Goal: Information Seeking & Learning: Learn about a topic

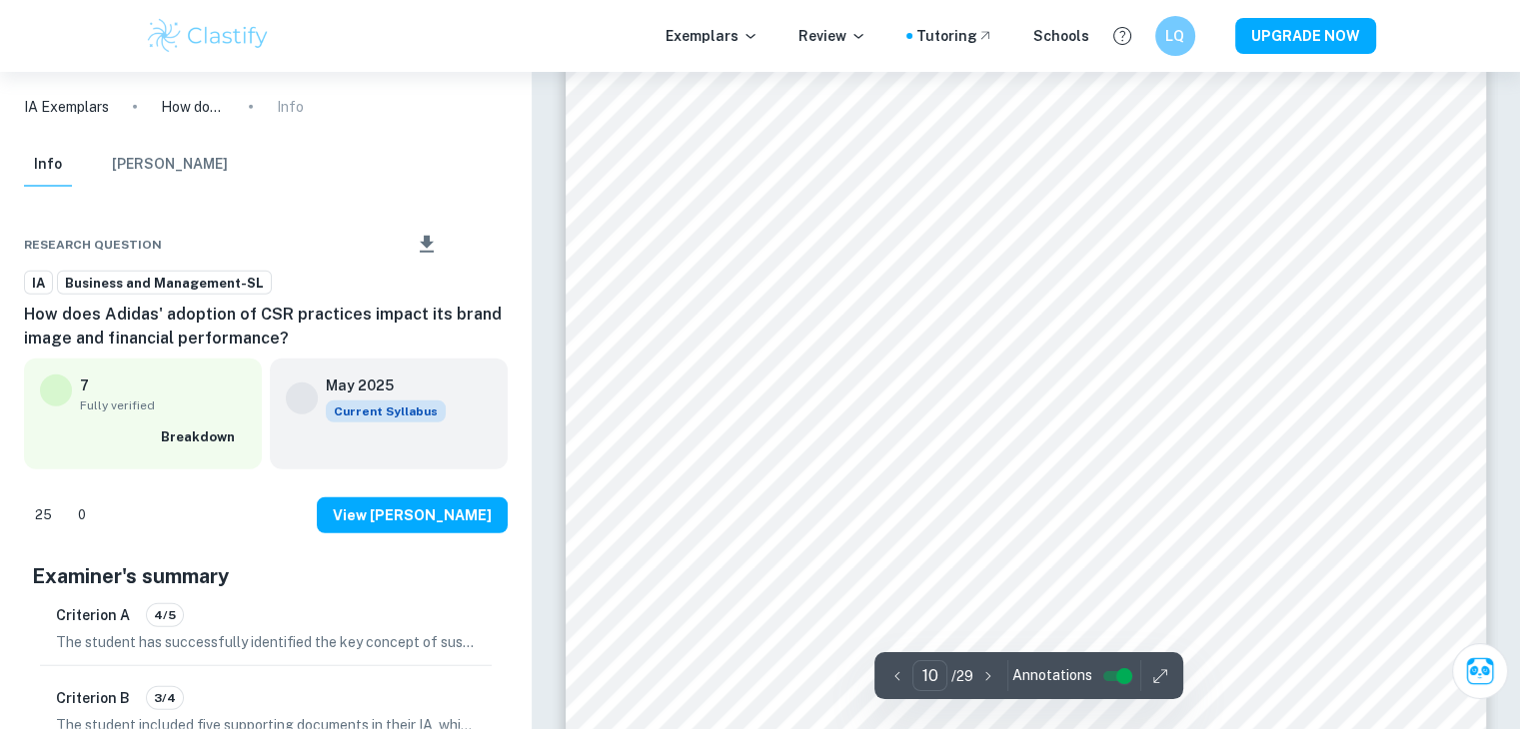
scroll to position [12657, 0]
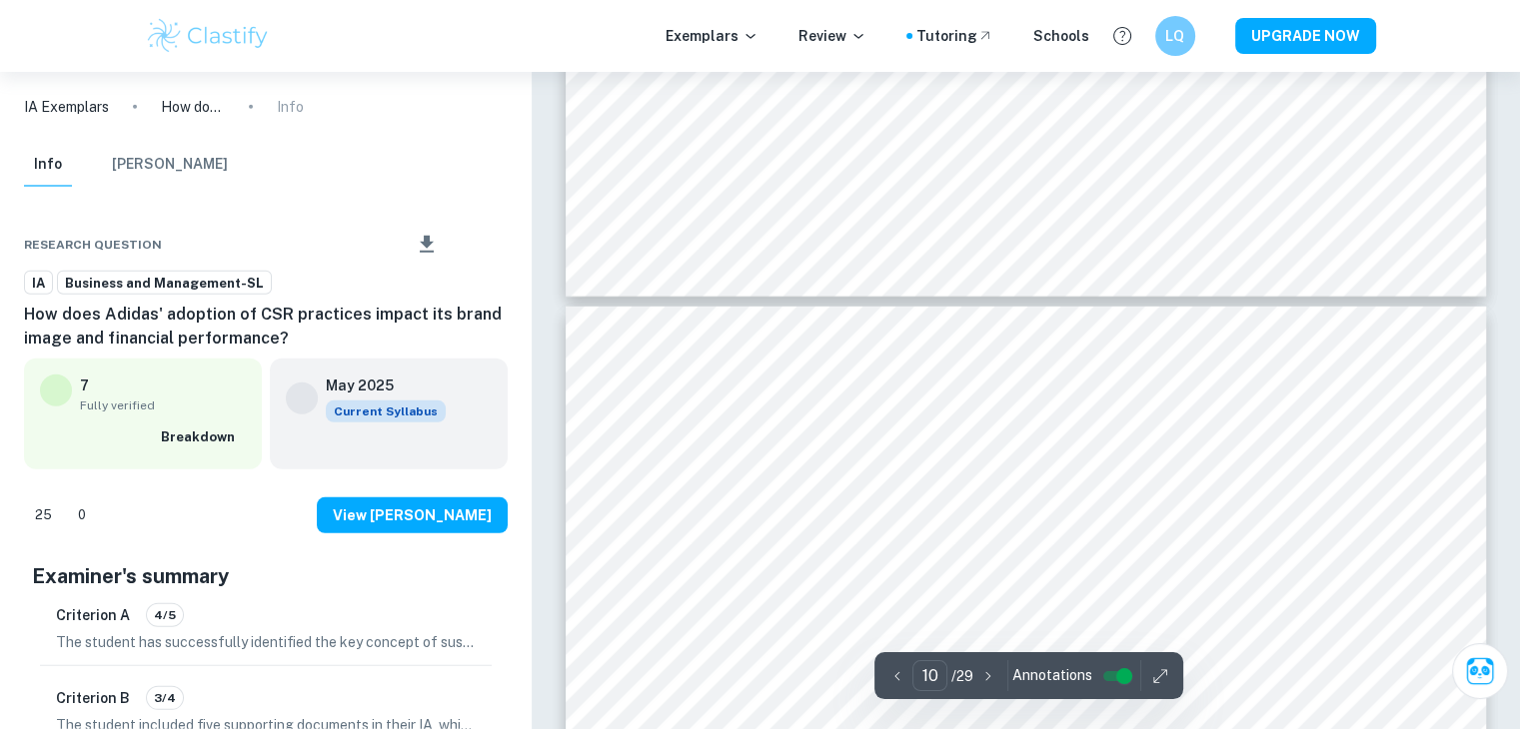
type input "11"
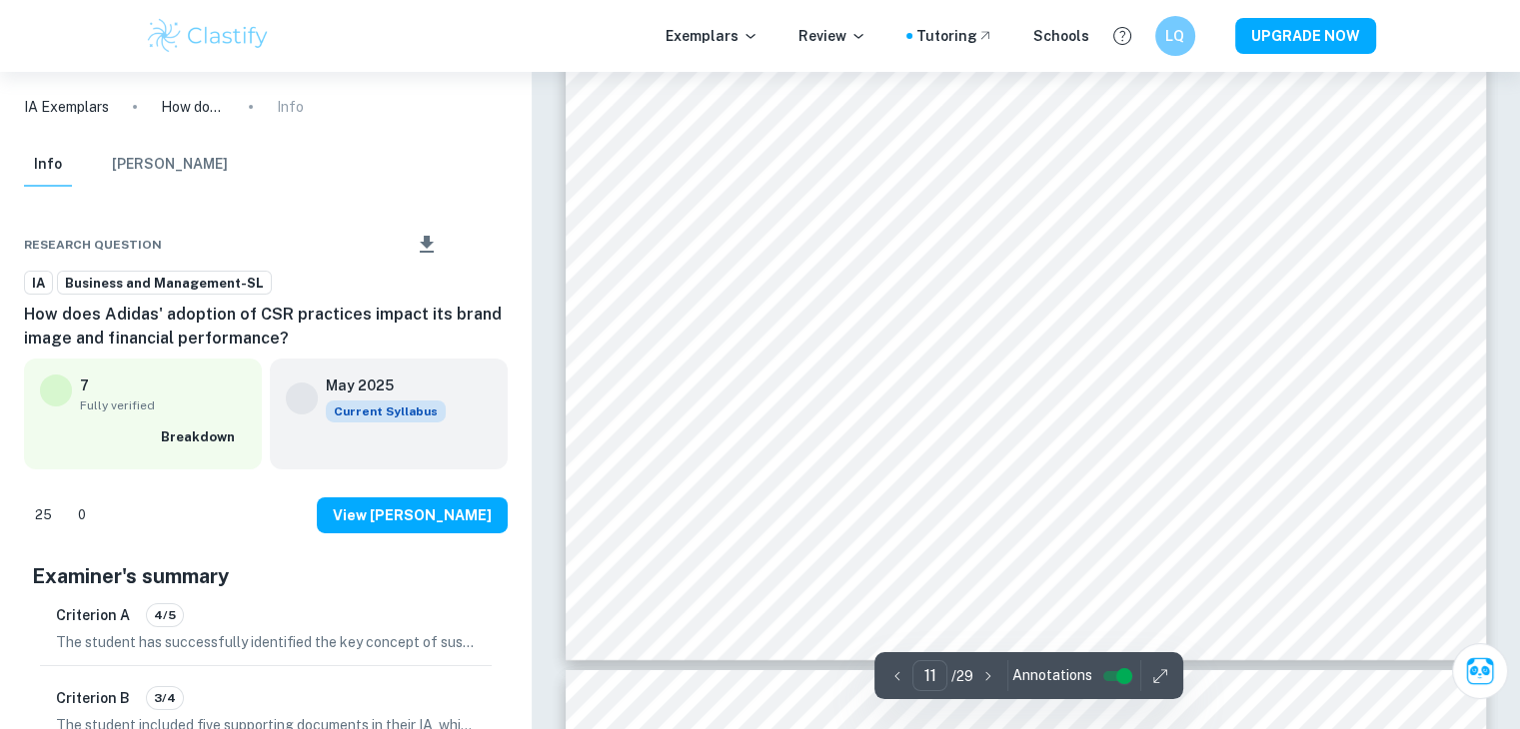
scroll to position [14156, 0]
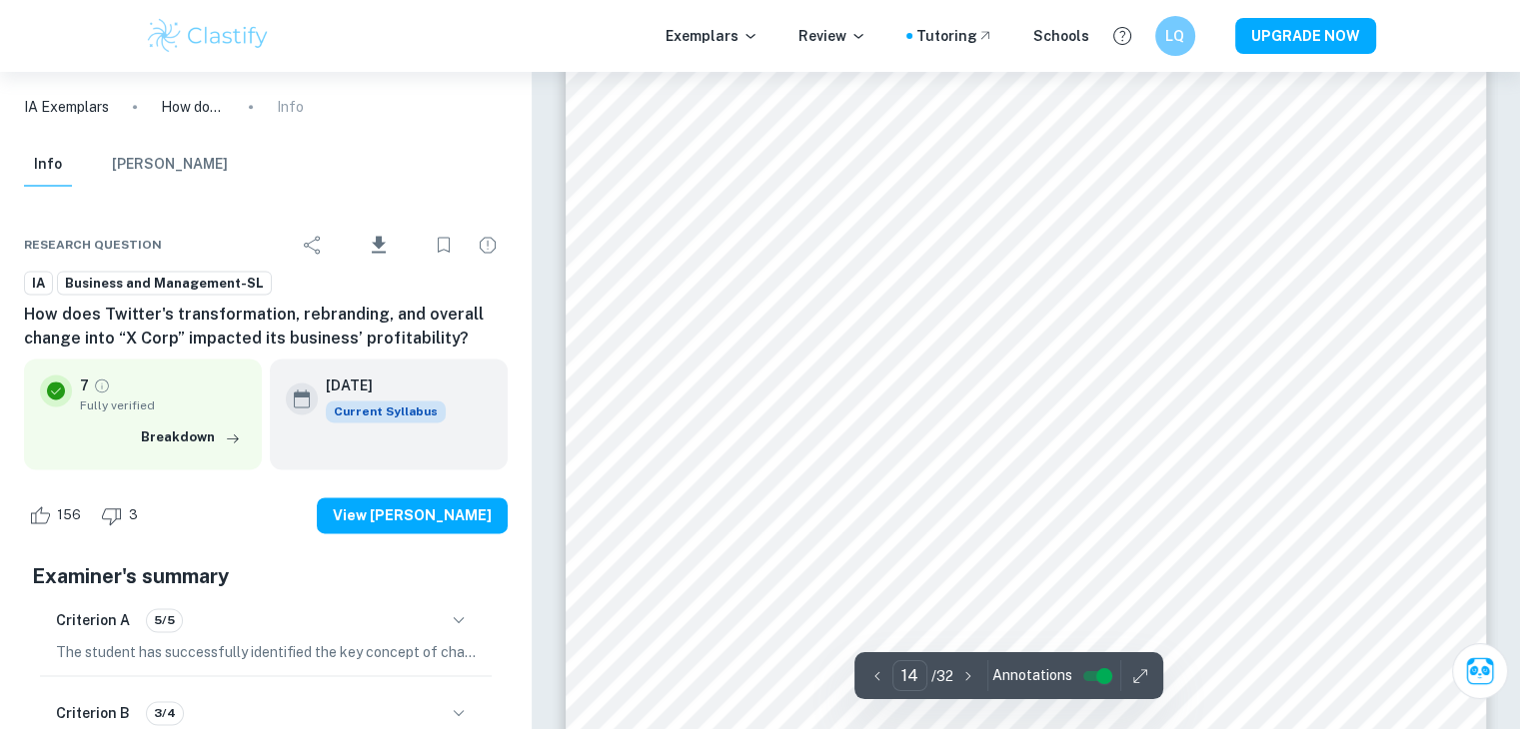
scroll to position [17760, 0]
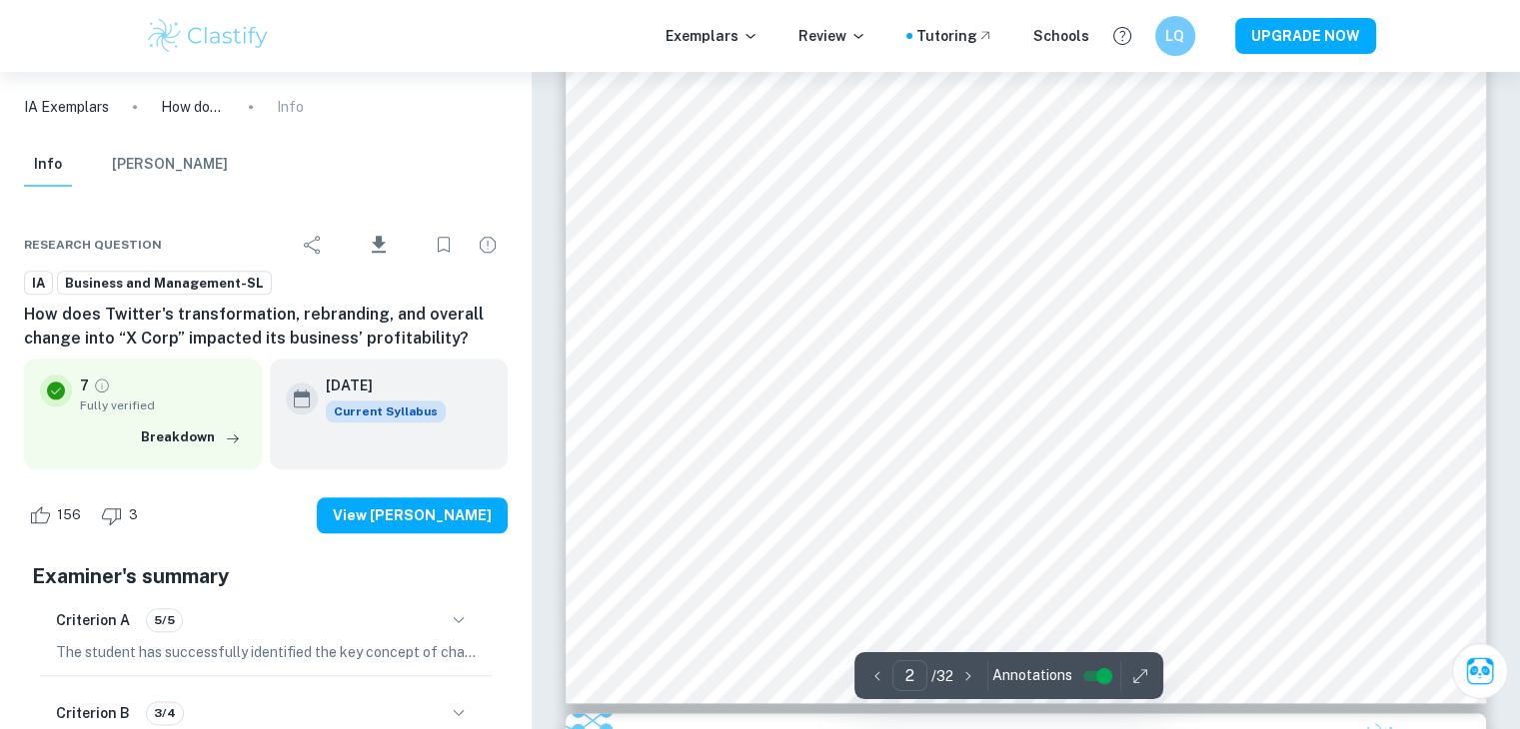
type input "1"
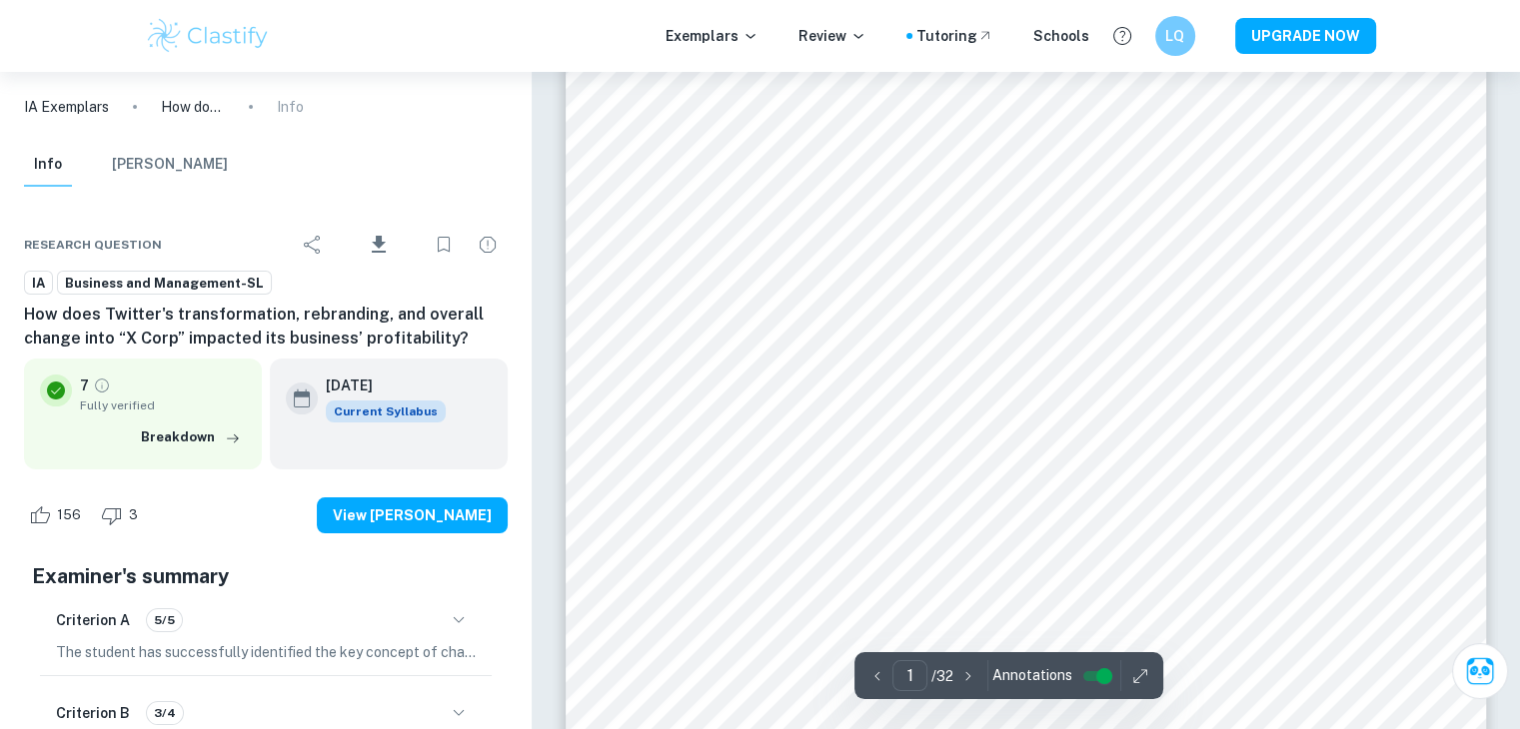
scroll to position [0, 0]
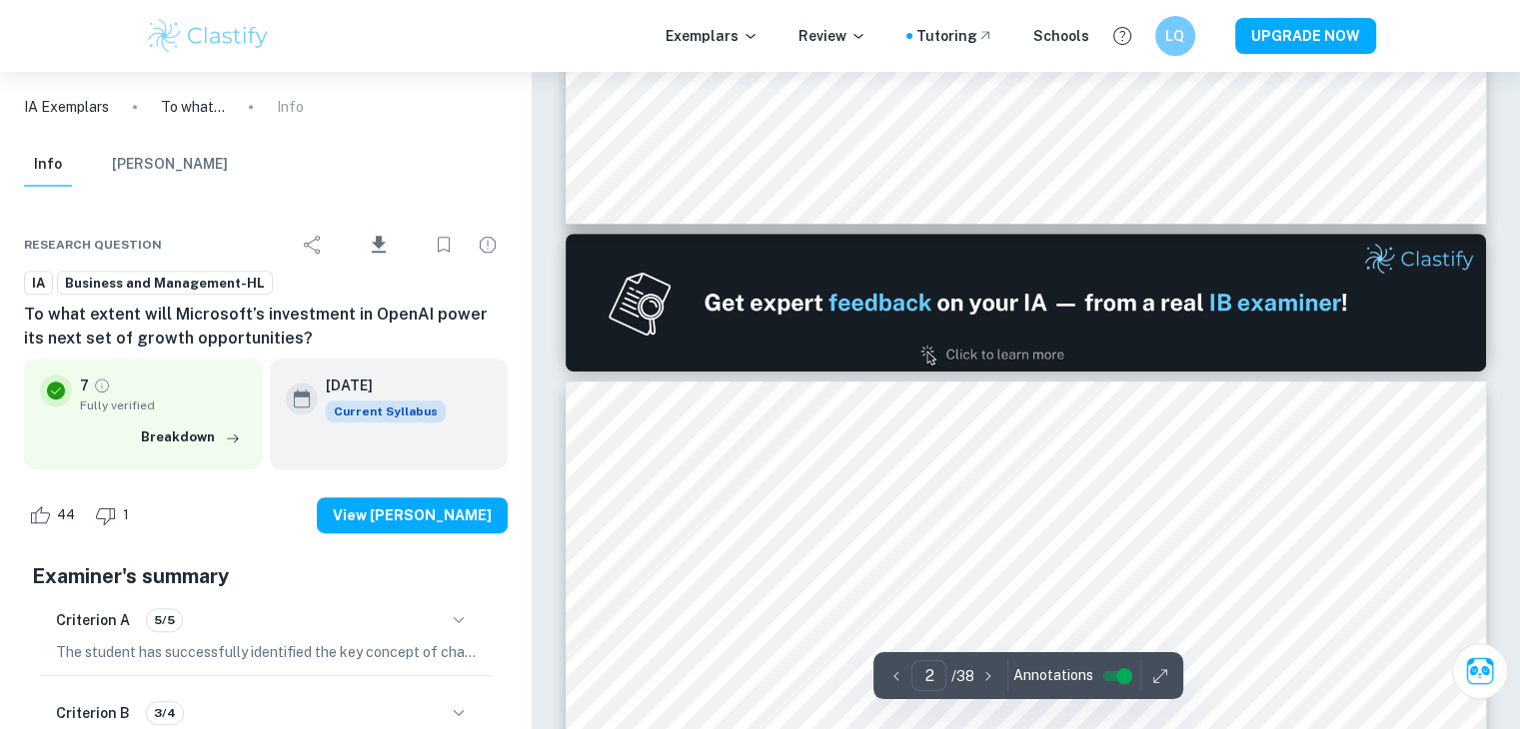
type input "2"
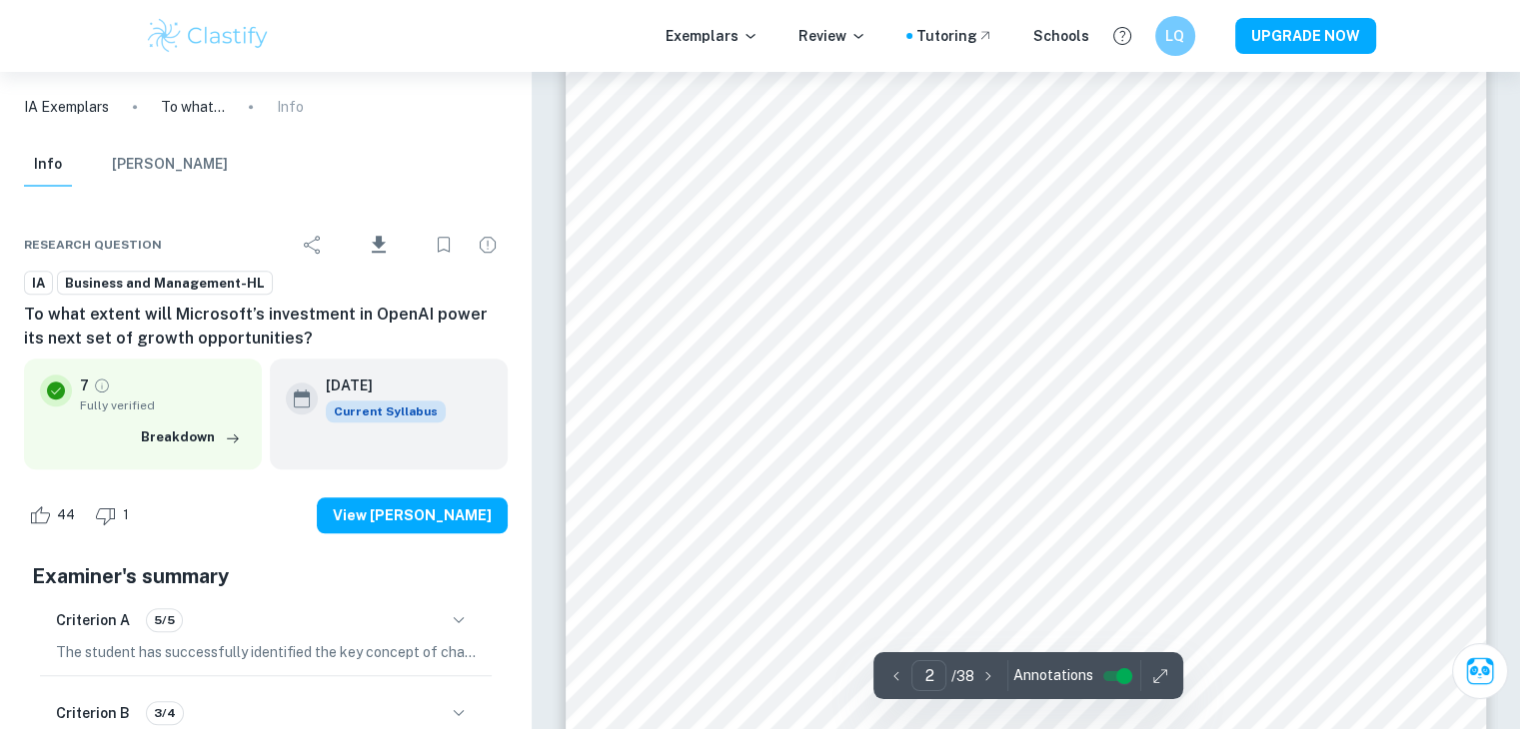
scroll to position [1699, 0]
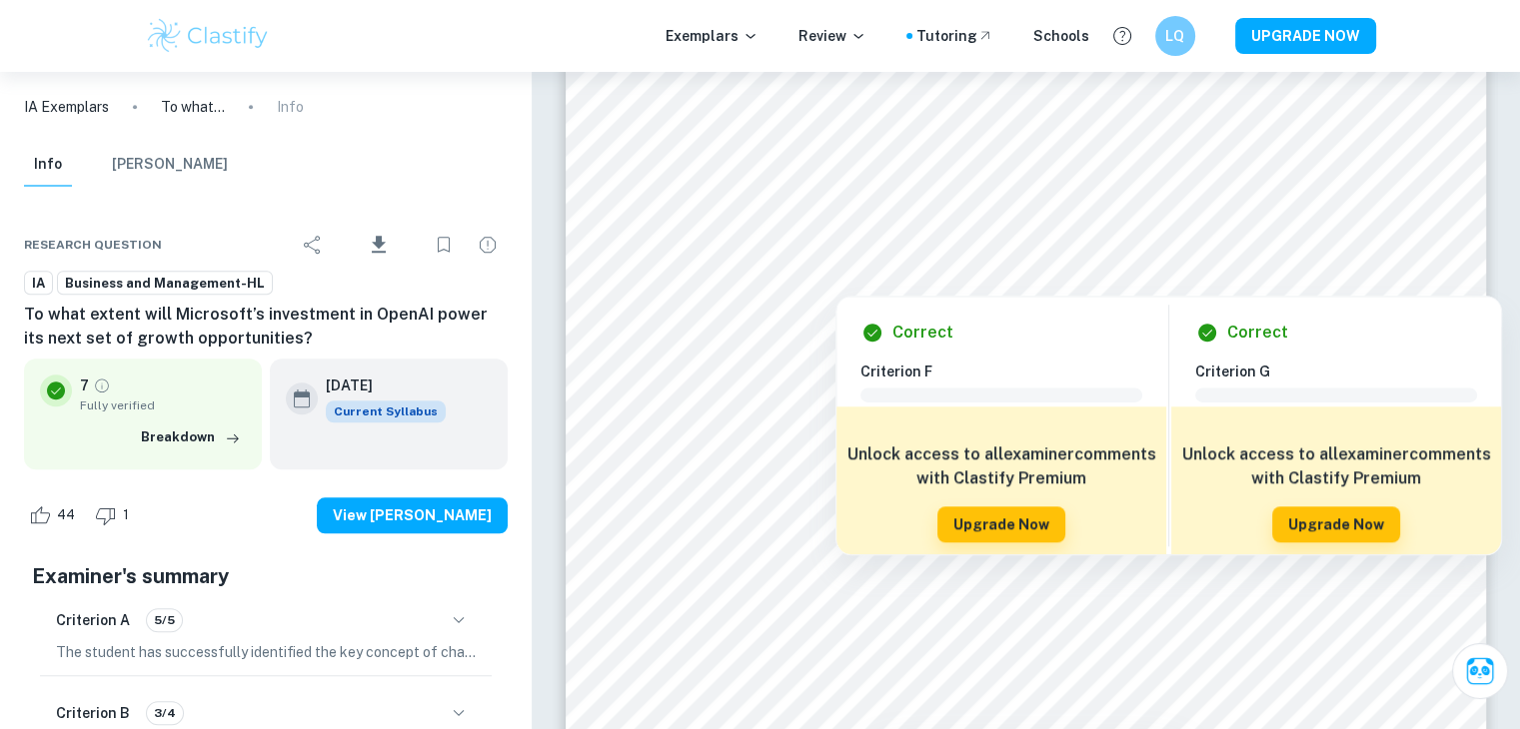
drag, startPoint x: 866, startPoint y: 249, endPoint x: 707, endPoint y: 265, distance: 159.7
click at [866, 249] on div at bounding box center [1057, 233] width 552 height 73
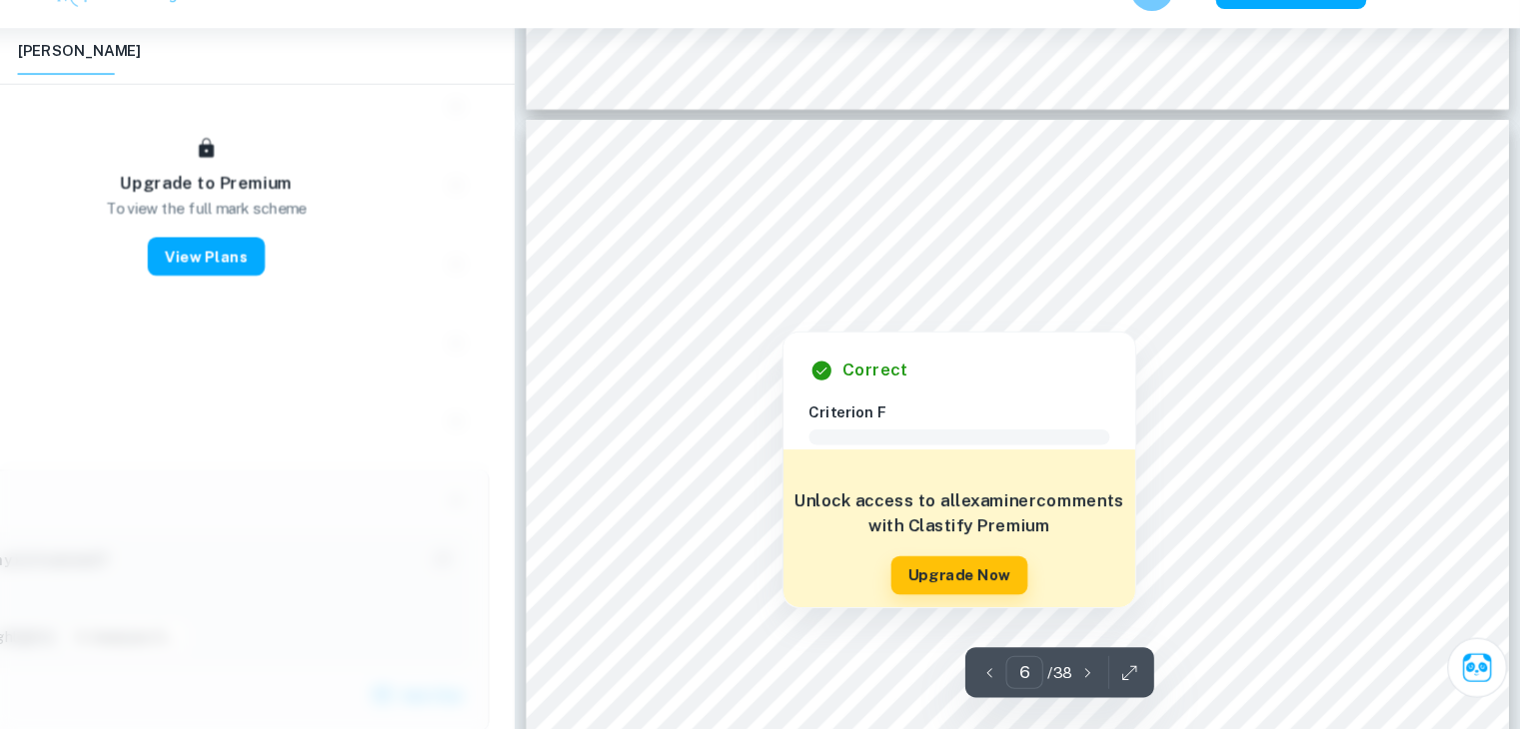
scroll to position [6089, 0]
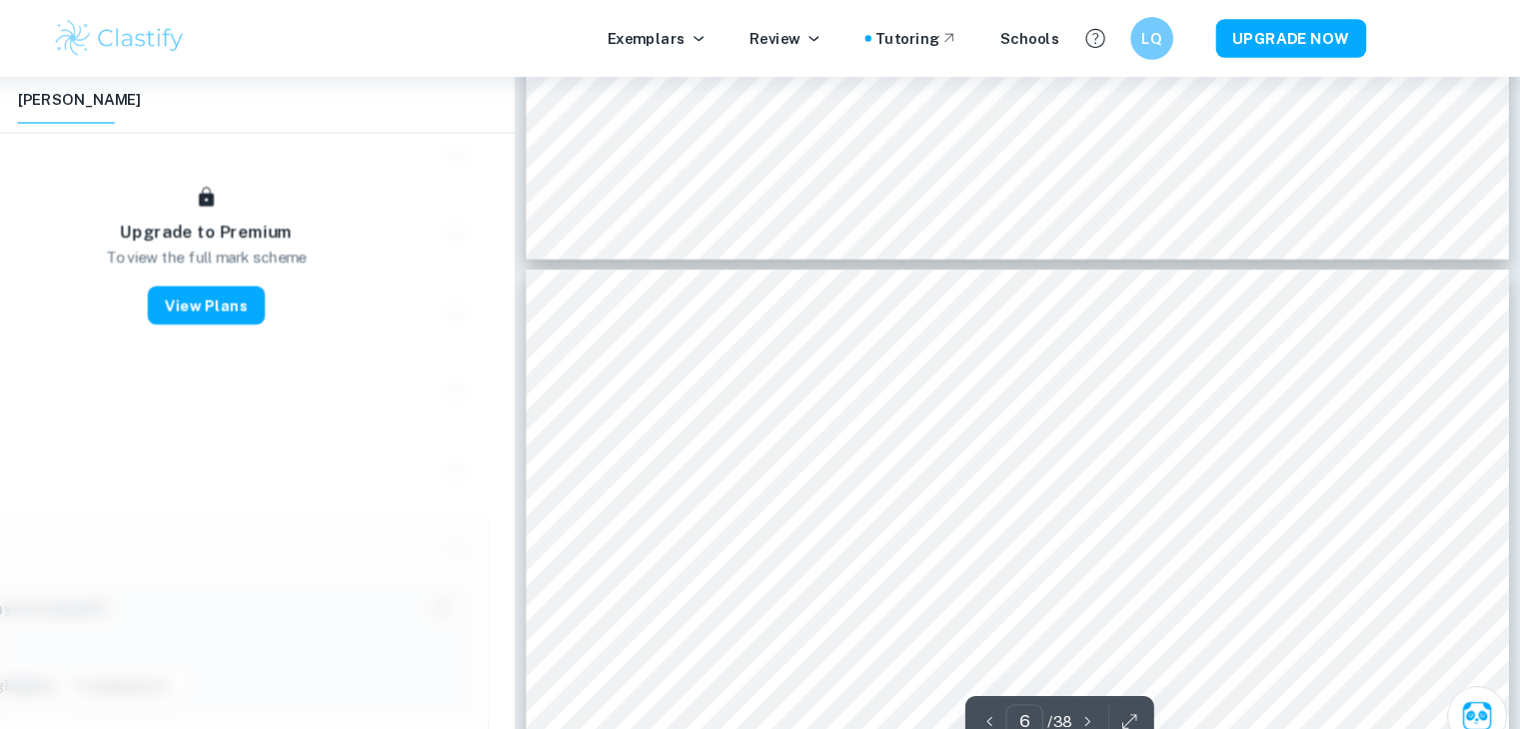
type input "5"
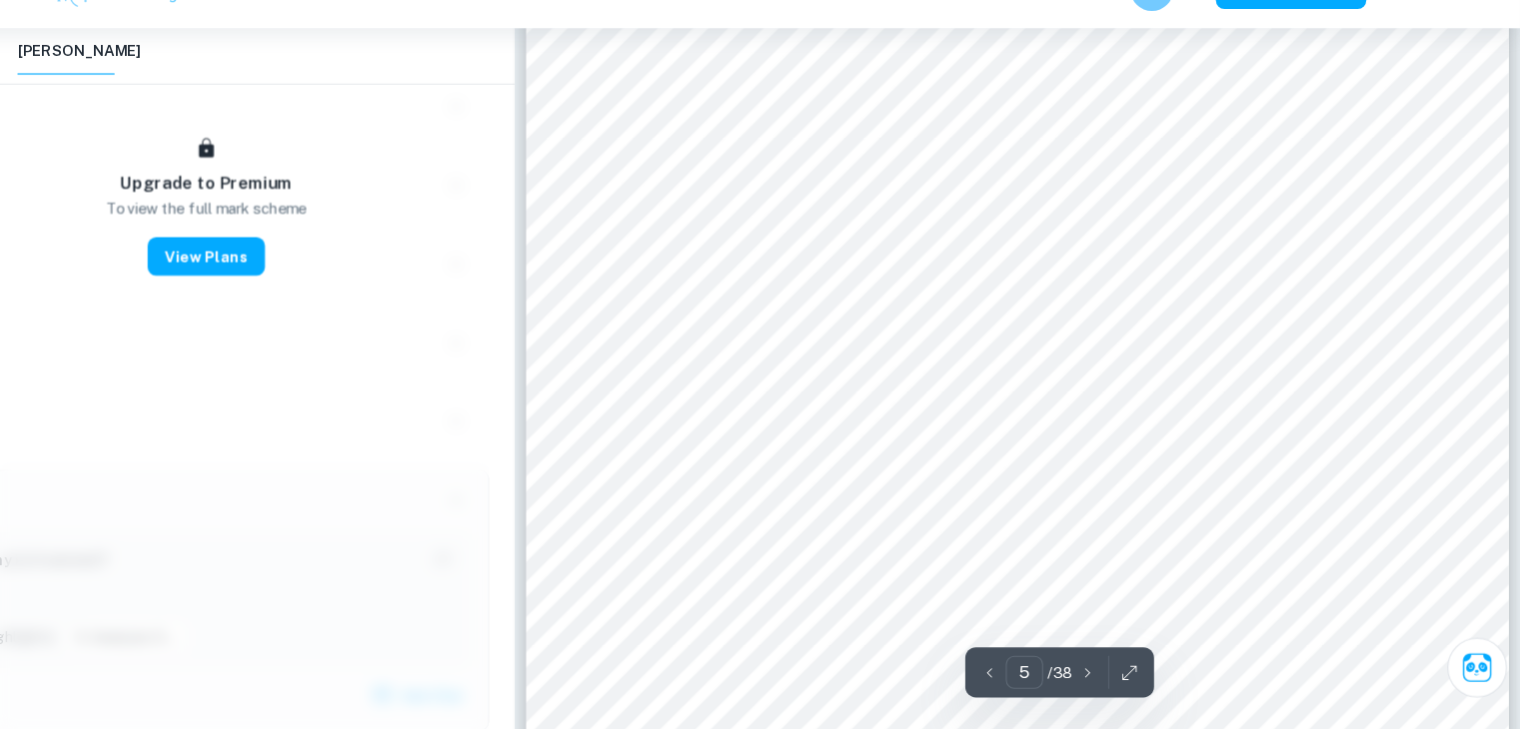
scroll to position [5340, 0]
